Goal: Find specific page/section: Find specific page/section

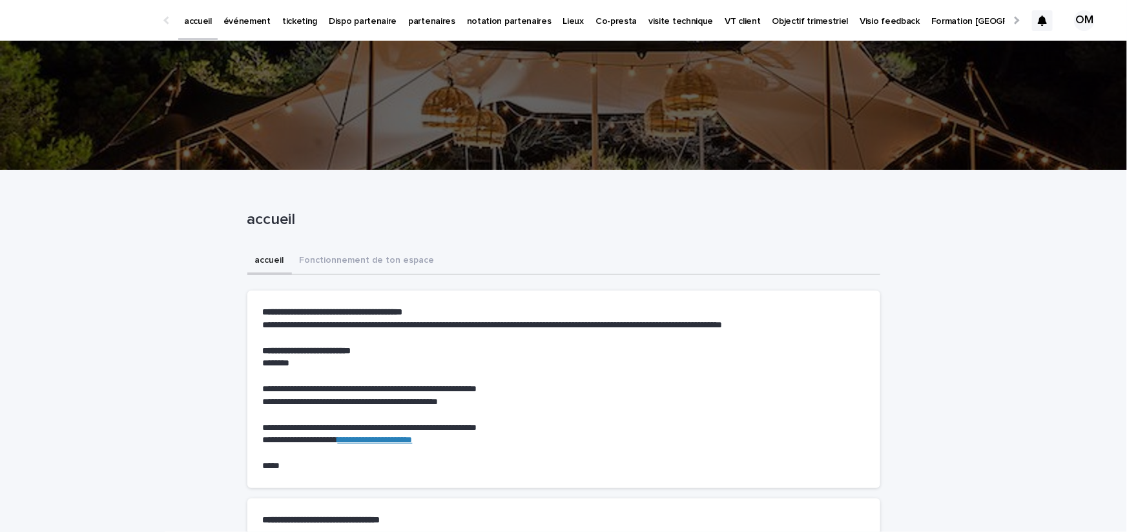
click at [231, 21] on p "événement" at bounding box center [247, 13] width 47 height 27
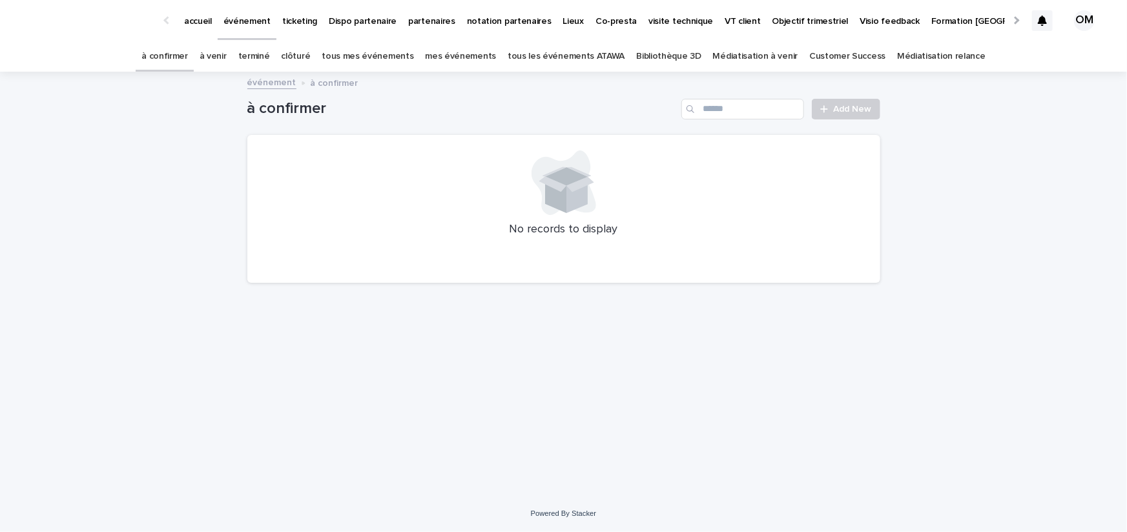
click at [526, 56] on link "tous les événements ATAWA" at bounding box center [566, 56] width 117 height 30
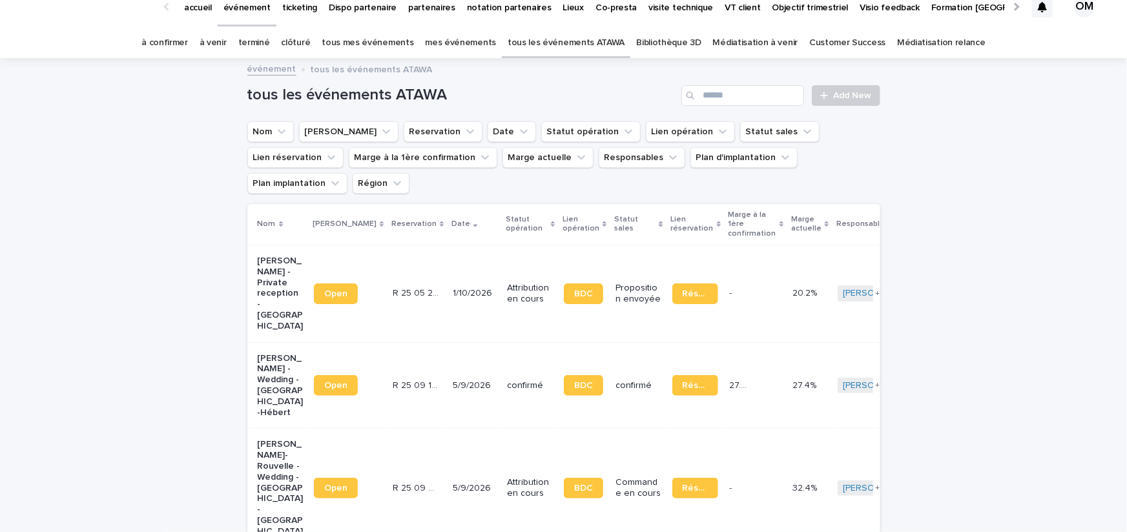
scroll to position [18, 0]
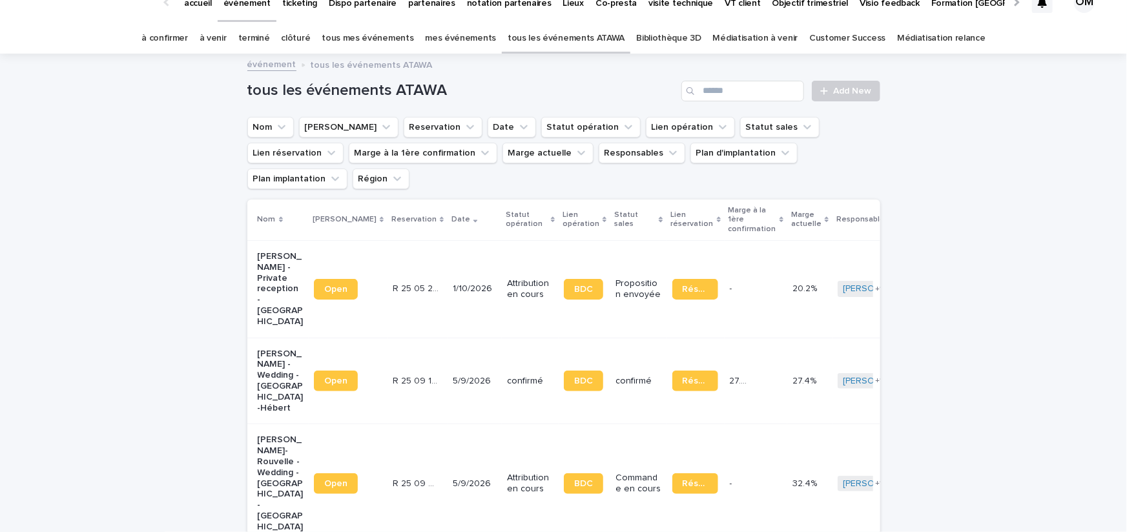
click at [699, 94] on div "Search" at bounding box center [692, 91] width 21 height 21
click at [706, 90] on input "Search" at bounding box center [743, 91] width 123 height 21
type input "*****"
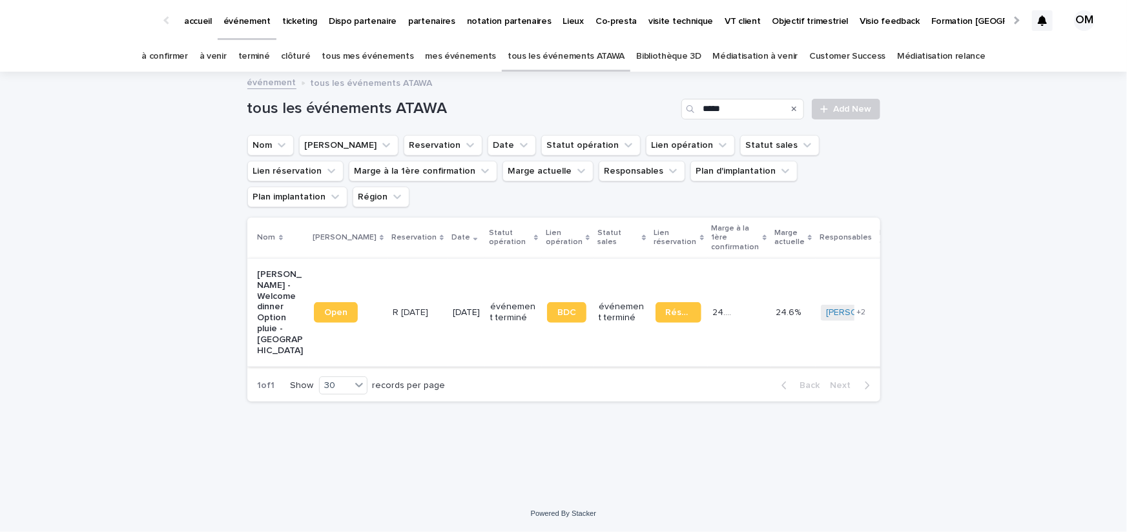
click at [332, 308] on span "Open" at bounding box center [335, 312] width 23 height 9
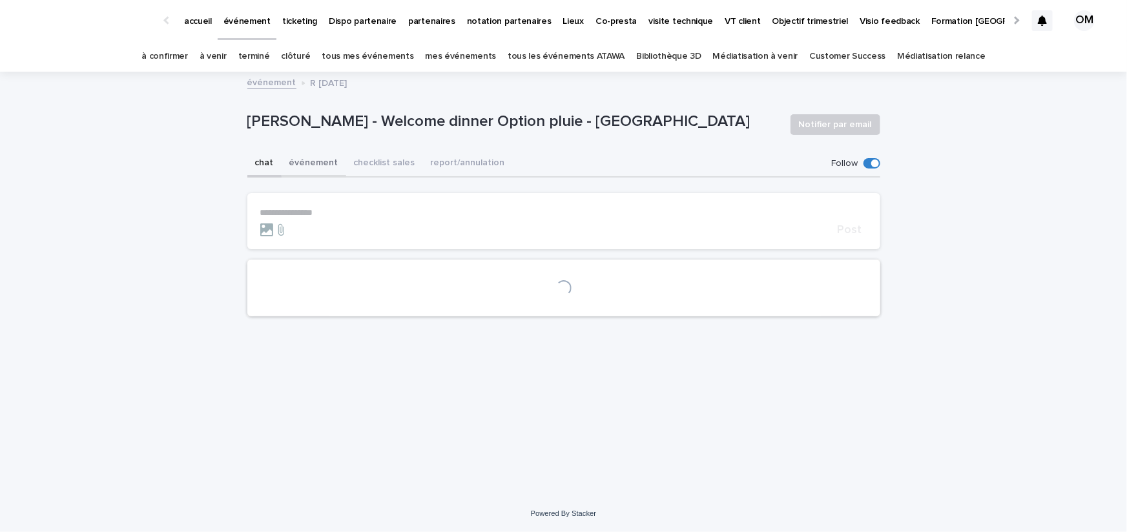
click at [306, 153] on button "événement" at bounding box center [314, 164] width 65 height 27
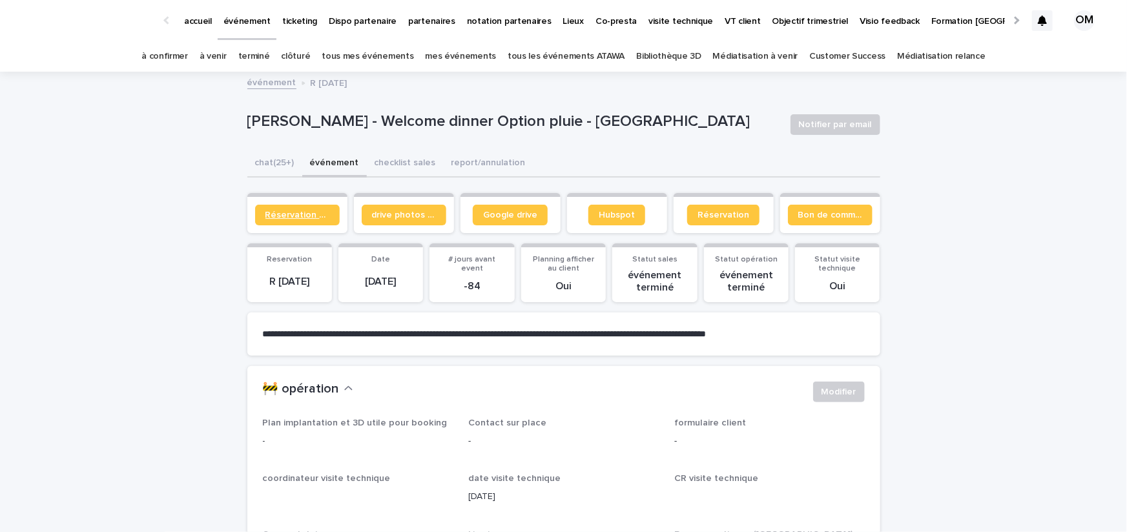
click at [304, 211] on span "Réservation client" at bounding box center [298, 215] width 64 height 9
